Goal: Task Accomplishment & Management: Complete application form

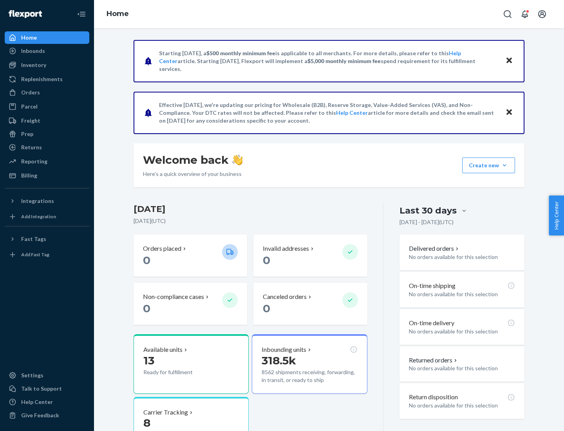
click at [505, 165] on button "Create new Create new inbound Create new order Create new product" at bounding box center [489, 166] width 53 height 16
click at [47, 51] on div "Inbounds" at bounding box center [46, 50] width 83 height 11
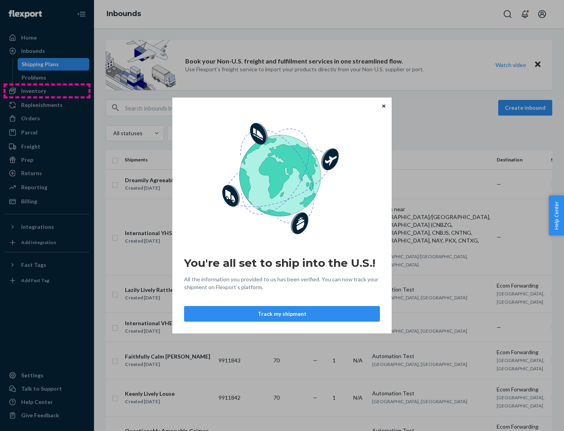
click at [47, 91] on div "You're all set to ship into the U.S.! All the information you provided to us ha…" at bounding box center [282, 215] width 564 height 431
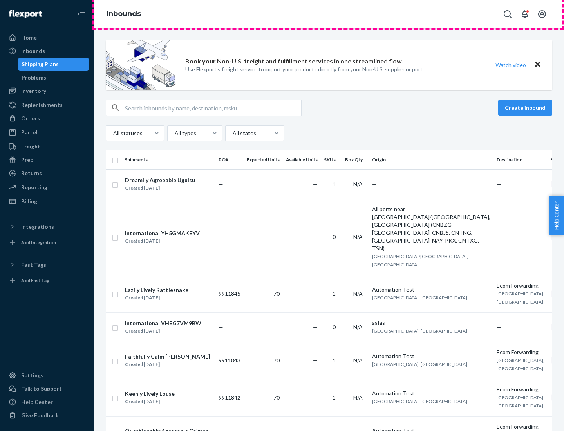
click at [329, 14] on div "Inbounds" at bounding box center [329, 14] width 470 height 28
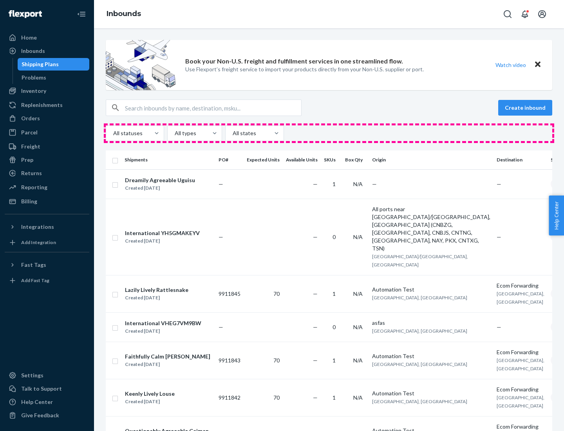
click at [329, 133] on div "All statuses All types All states" at bounding box center [329, 133] width 447 height 16
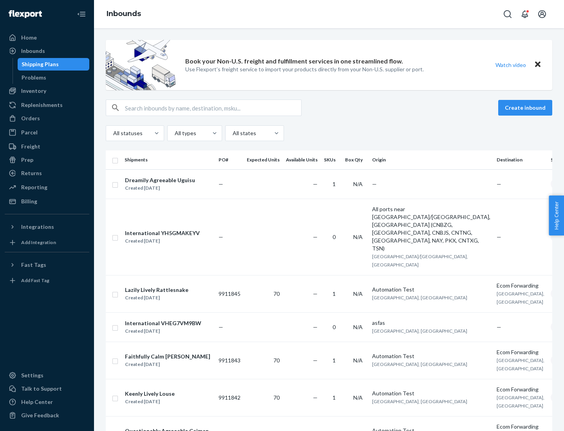
click at [39, 64] on div "Shipping Plans" at bounding box center [40, 64] width 37 height 8
click at [527, 108] on button "Create inbound" at bounding box center [526, 108] width 54 height 16
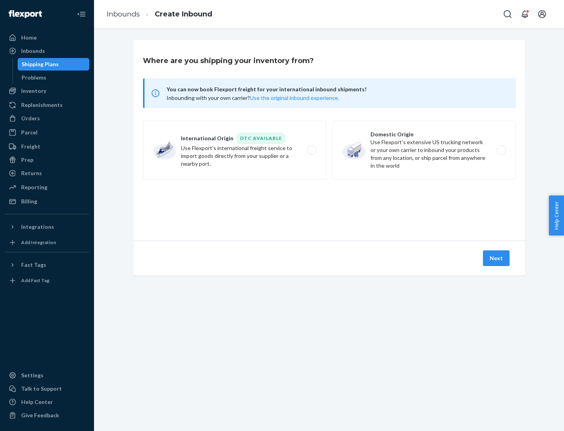
click at [235, 150] on label "International Origin DTC Available Use Flexport's international freight service…" at bounding box center [234, 150] width 183 height 59
click at [312, 150] on input "International Origin DTC Available Use Flexport's international freight service…" at bounding box center [314, 150] width 5 height 5
radio input "true"
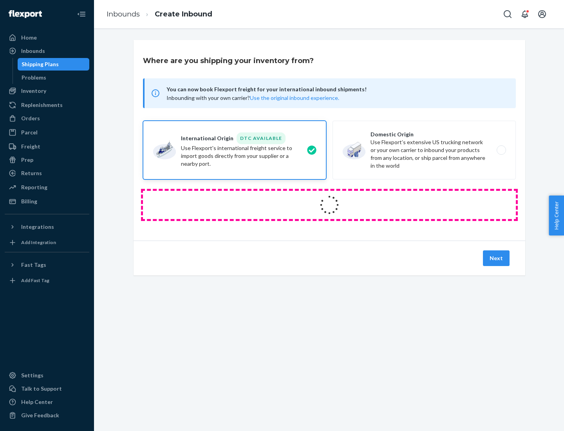
click at [330, 205] on icon at bounding box center [329, 205] width 23 height 23
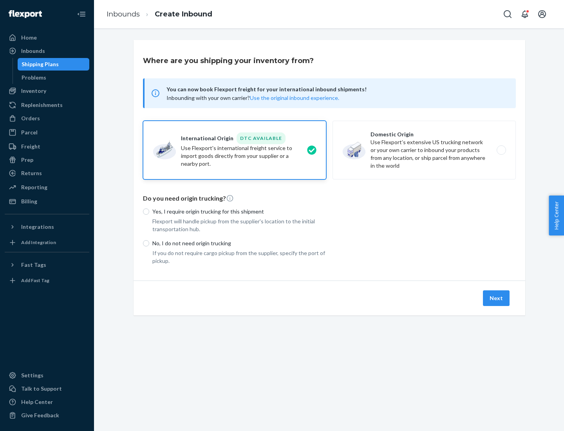
click at [240, 211] on p "Yes, I require origin trucking for this shipment" at bounding box center [239, 212] width 174 height 8
click at [149, 211] on input "Yes, I require origin trucking for this shipment" at bounding box center [146, 212] width 6 height 6
radio input "true"
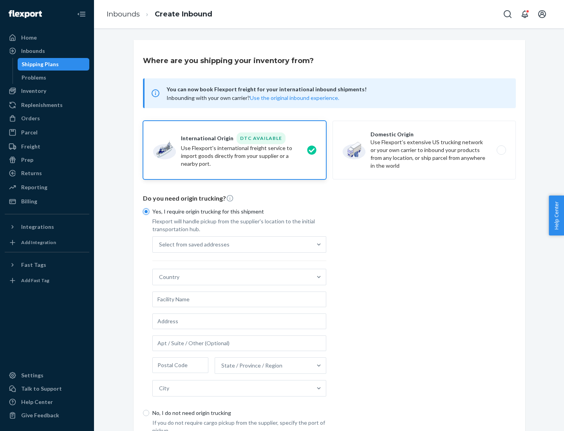
scroll to position [15, 0]
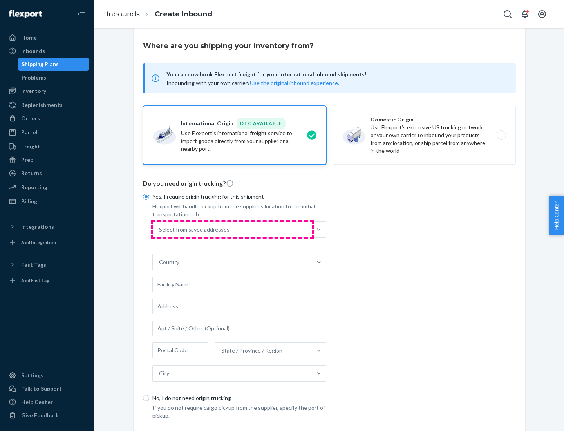
click at [232, 229] on div "Select from saved addresses" at bounding box center [232, 230] width 159 height 16
click at [160, 229] on input "Select from saved addresses" at bounding box center [159, 230] width 1 height 8
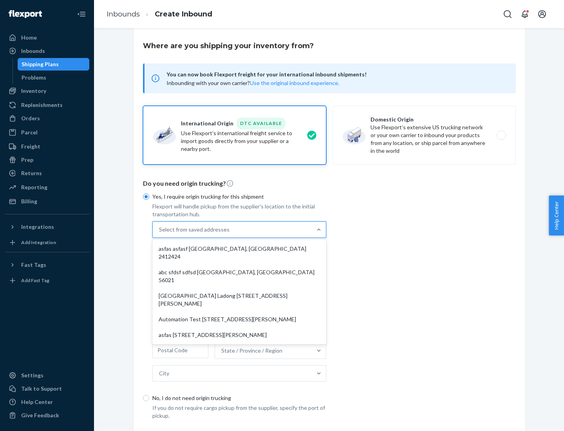
scroll to position [34, 0]
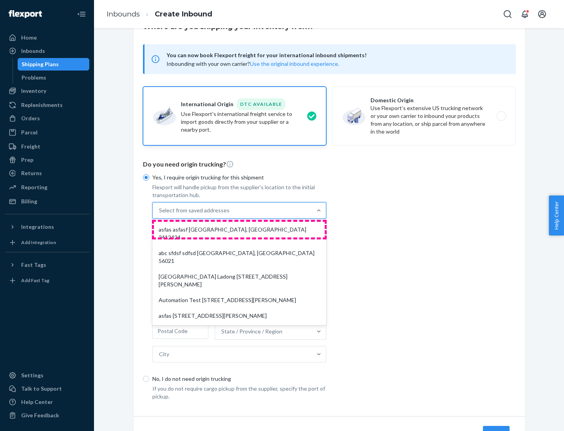
click at [240, 229] on div "asfas asfasf [GEOGRAPHIC_DATA], [GEOGRAPHIC_DATA] 2412424" at bounding box center [239, 234] width 171 height 24
click at [160, 214] on input "option asfas asfasf [GEOGRAPHIC_DATA], [GEOGRAPHIC_DATA] 2412424 focused, 1 of …" at bounding box center [159, 211] width 1 height 8
type input "asfas"
type input "asfasf"
type input "2412424"
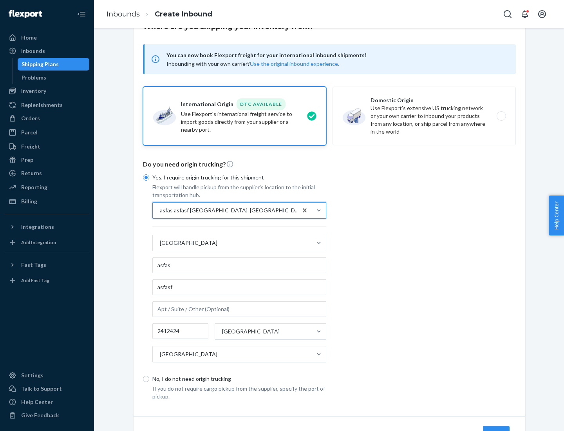
scroll to position [73, 0]
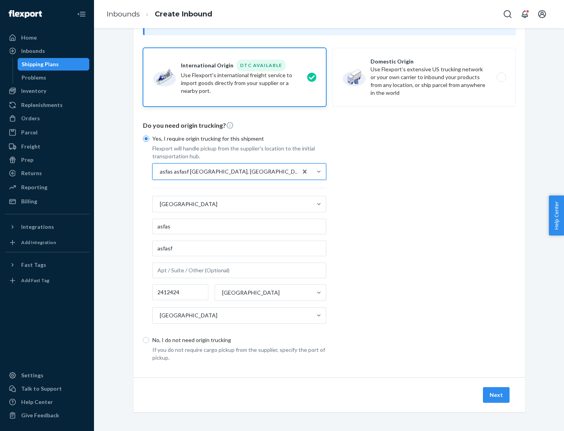
click at [497, 395] on button "Next" at bounding box center [496, 395] width 27 height 16
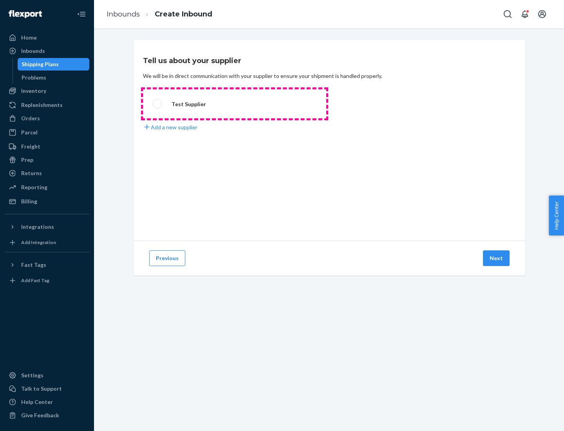
click at [235, 104] on label "Test Supplier" at bounding box center [234, 103] width 183 height 29
click at [158, 104] on input "Test Supplier" at bounding box center [155, 104] width 5 height 5
radio input "true"
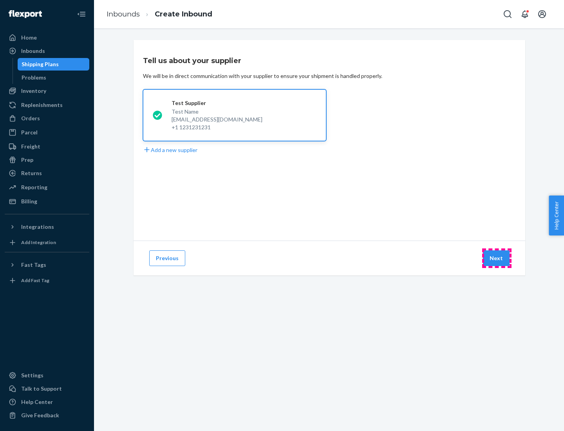
click at [497, 258] on button "Next" at bounding box center [496, 258] width 27 height 16
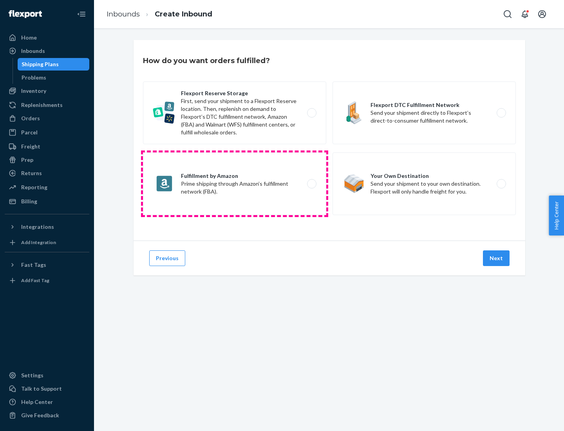
click at [235, 184] on label "Fulfillment by Amazon Prime shipping through Amazon’s fulfillment network (FBA)." at bounding box center [234, 183] width 183 height 63
click at [312, 184] on input "Fulfillment by Amazon Prime shipping through Amazon’s fulfillment network (FBA)." at bounding box center [314, 183] width 5 height 5
radio input "true"
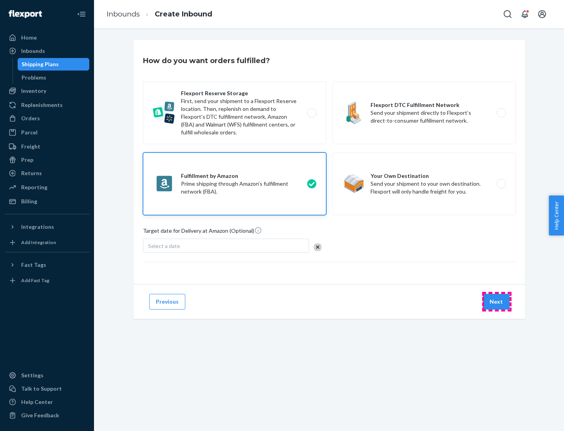
click at [497, 302] on button "Next" at bounding box center [496, 302] width 27 height 16
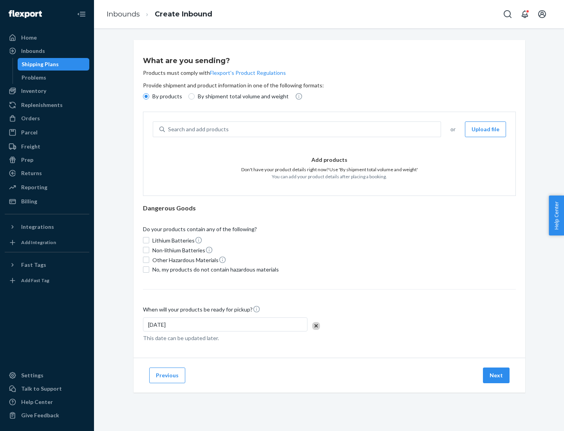
click at [241, 96] on p "By shipment total volume and weight" at bounding box center [243, 97] width 91 height 8
click at [195, 96] on input "By shipment total volume and weight" at bounding box center [192, 96] width 6 height 6
radio input "true"
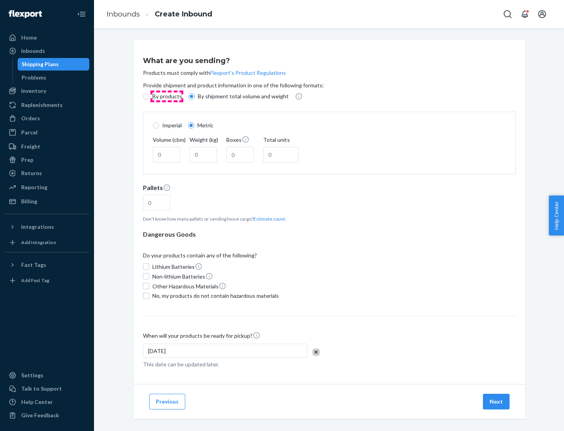
click at [167, 96] on p "By products" at bounding box center [167, 97] width 30 height 8
click at [149, 96] on input "By products" at bounding box center [146, 96] width 6 height 6
radio input "true"
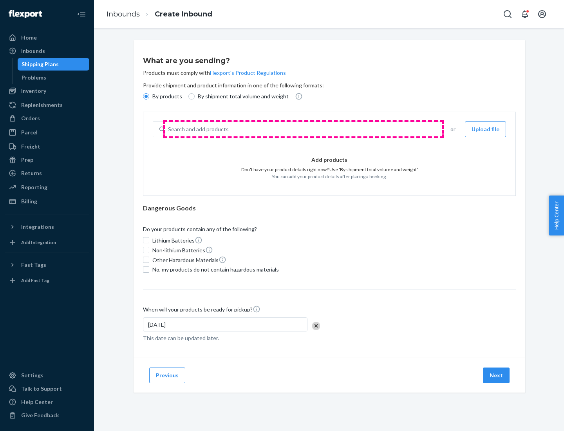
click at [303, 129] on div "Search and add products" at bounding box center [303, 129] width 276 height 14
click at [169, 129] on input "Search and add products" at bounding box center [168, 129] width 1 height 8
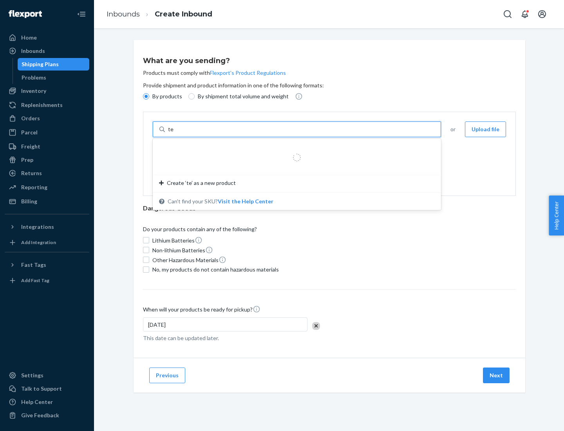
type input "test"
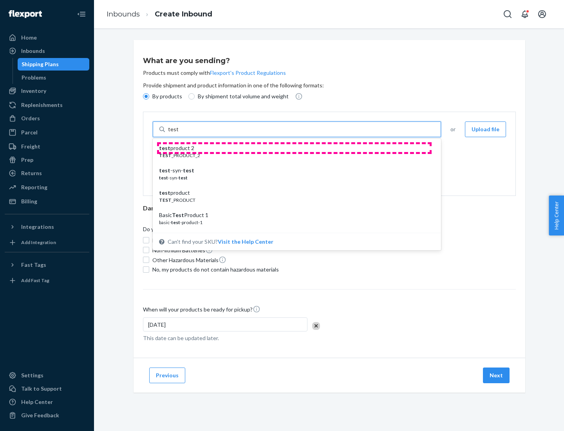
click at [294, 148] on div "test product 2" at bounding box center [294, 148] width 270 height 8
click at [178, 133] on input "test" at bounding box center [173, 129] width 10 height 8
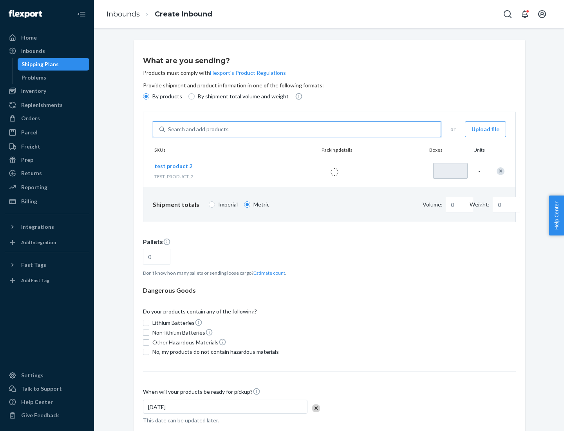
type input "1"
type input "0.02"
type input "22.23"
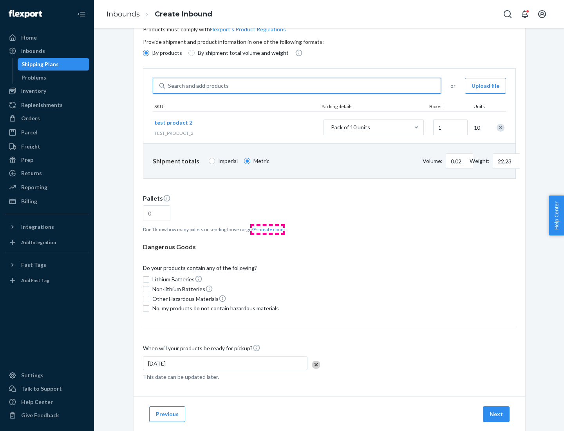
click at [268, 229] on button "Estimate count" at bounding box center [270, 229] width 32 height 7
type input "1"
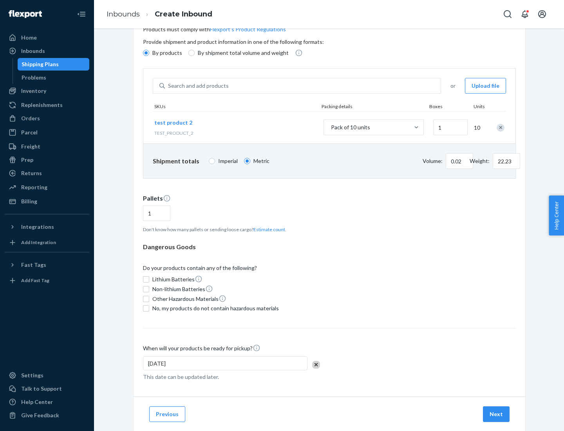
scroll to position [63, 0]
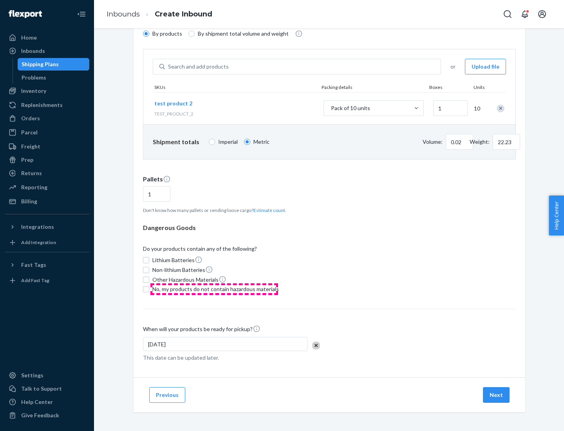
click at [214, 289] on span "No, my products do not contain hazardous materials" at bounding box center [215, 289] width 127 height 8
click at [149, 289] on input "No, my products do not contain hazardous materials" at bounding box center [146, 289] width 6 height 6
checkbox input "true"
click at [497, 395] on button "Next" at bounding box center [496, 395] width 27 height 16
